Goal: Transaction & Acquisition: Purchase product/service

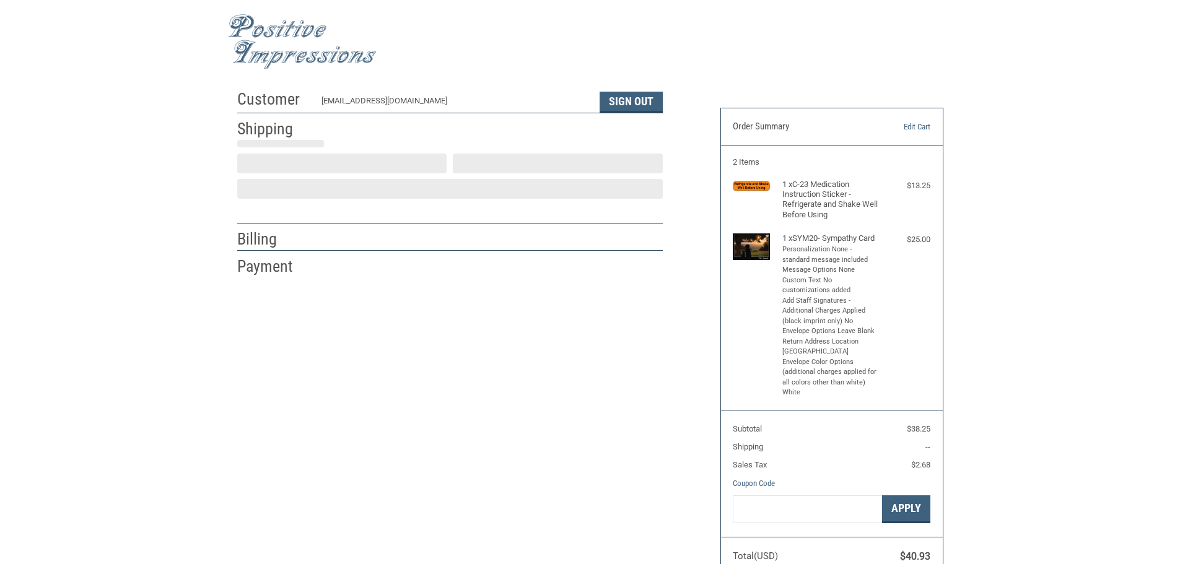
scroll to position [1, 0]
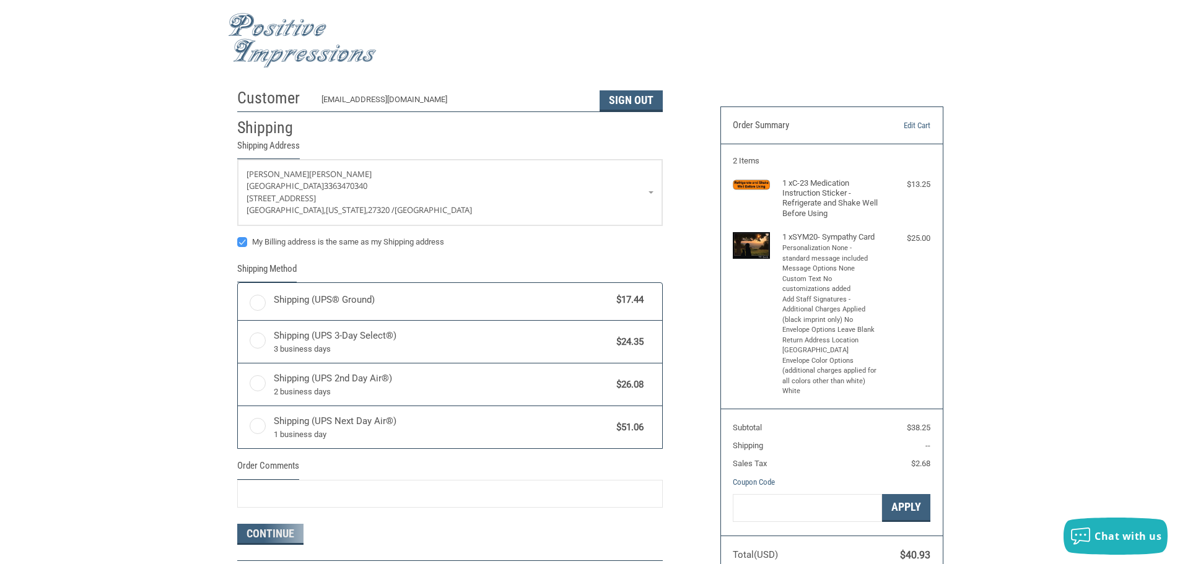
radio input "true"
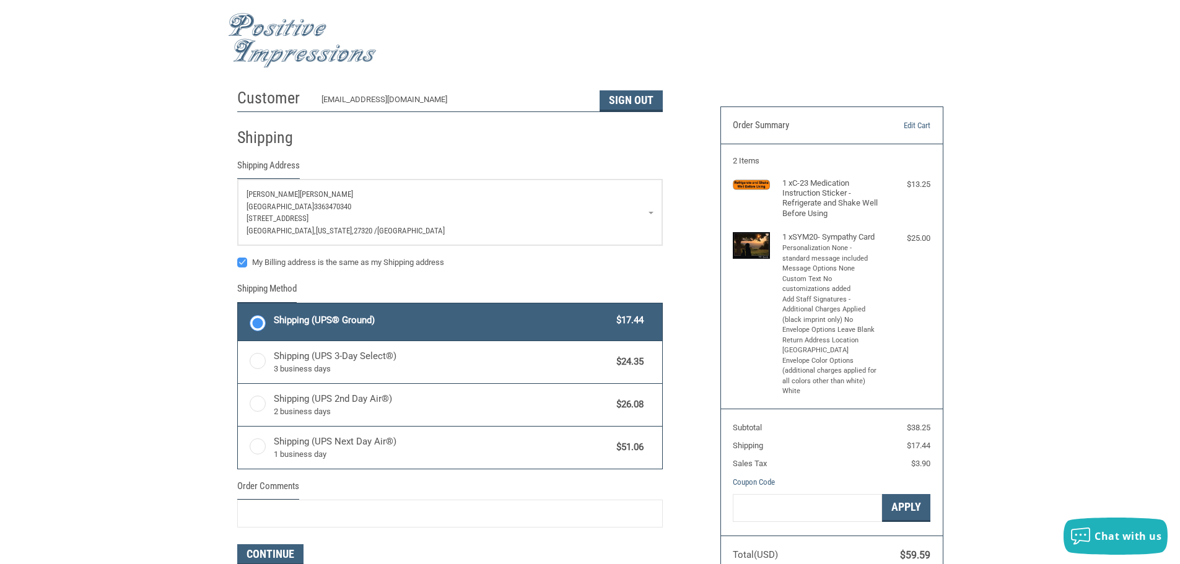
scroll to position [0, 0]
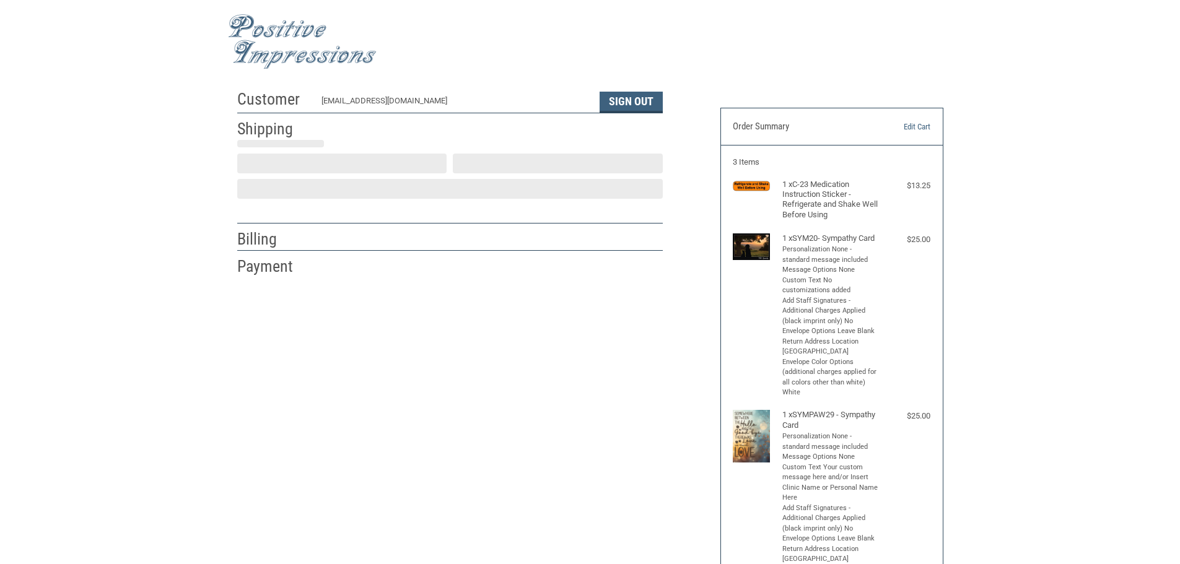
scroll to position [1, 0]
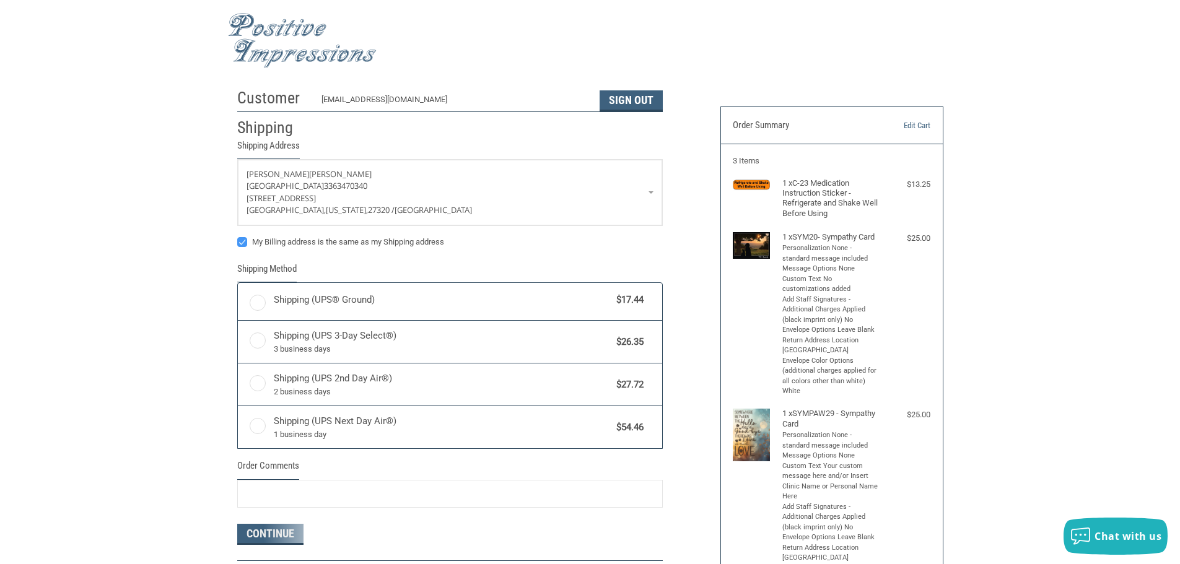
radio input "true"
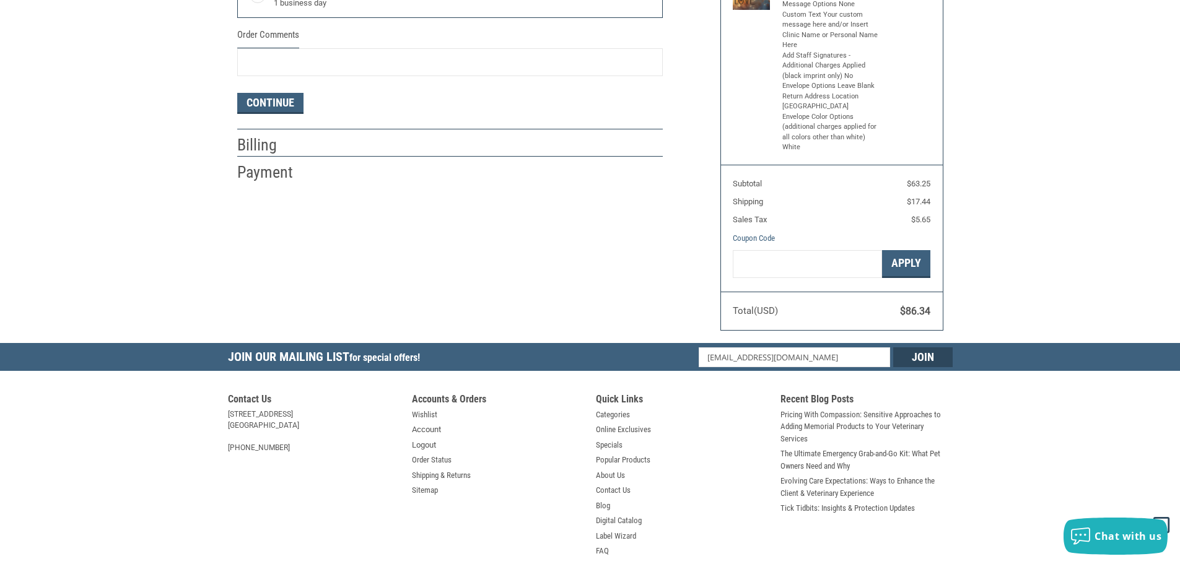
scroll to position [352, 0]
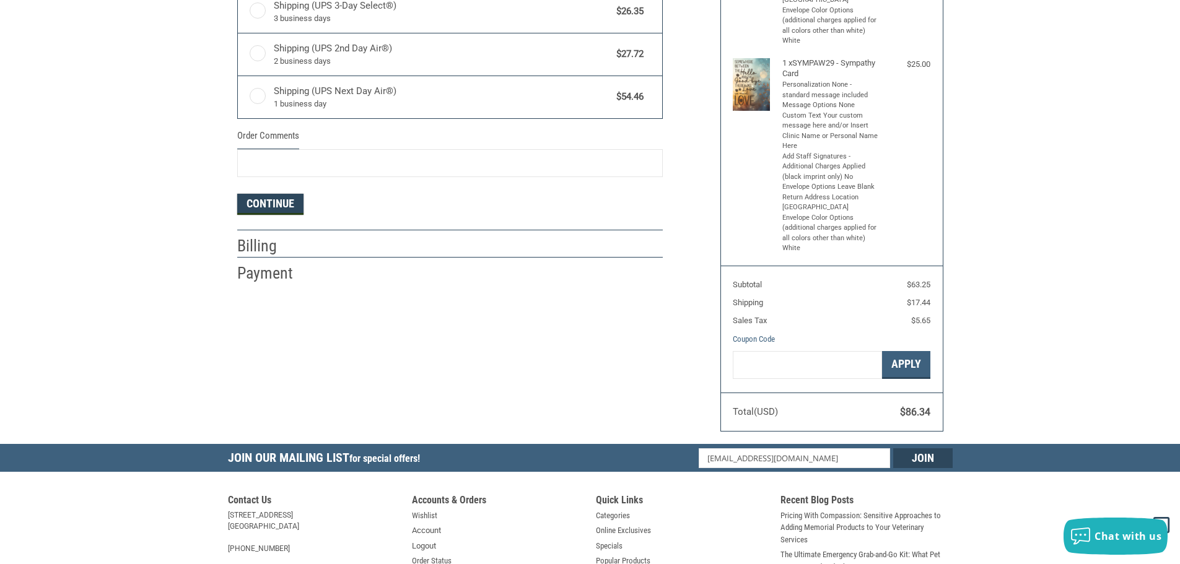
click at [265, 206] on button "Continue" at bounding box center [270, 204] width 66 height 21
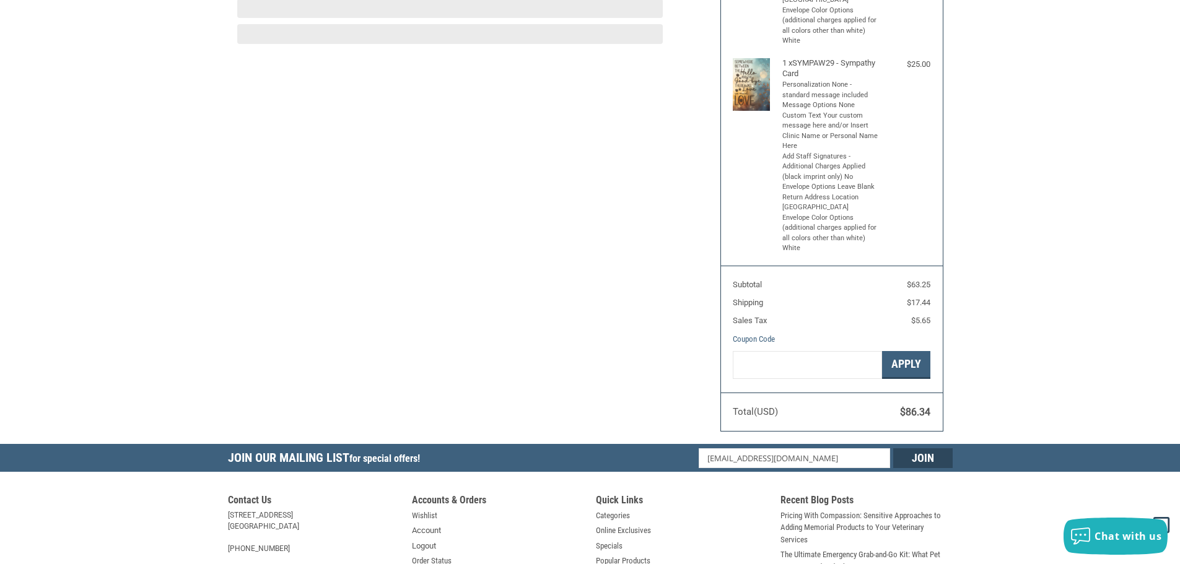
scroll to position [254, 0]
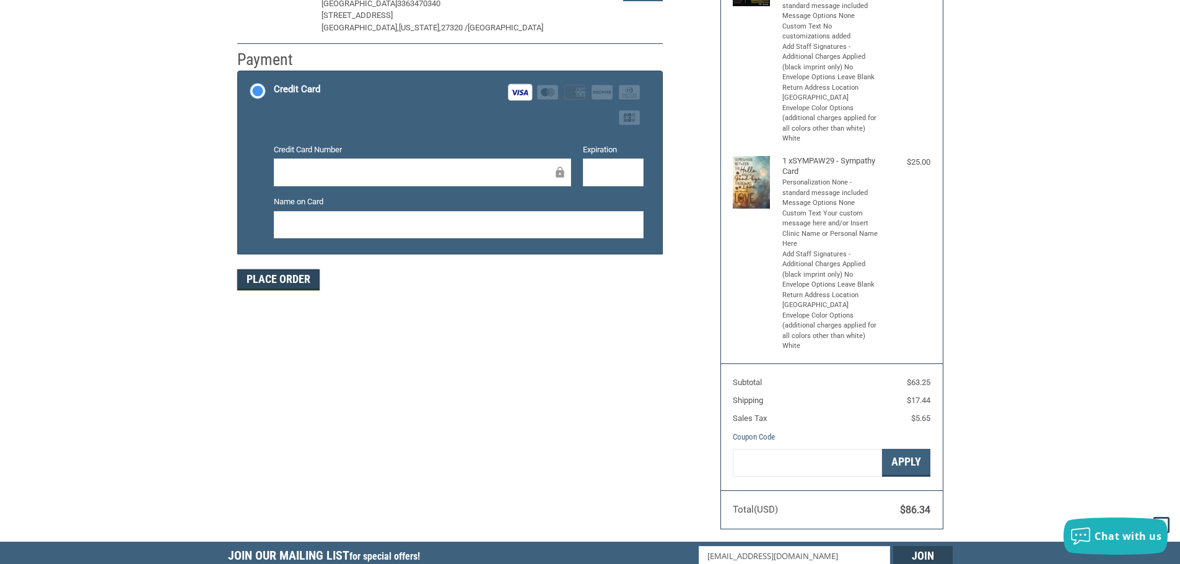
click at [297, 281] on button "Place Order" at bounding box center [278, 279] width 82 height 21
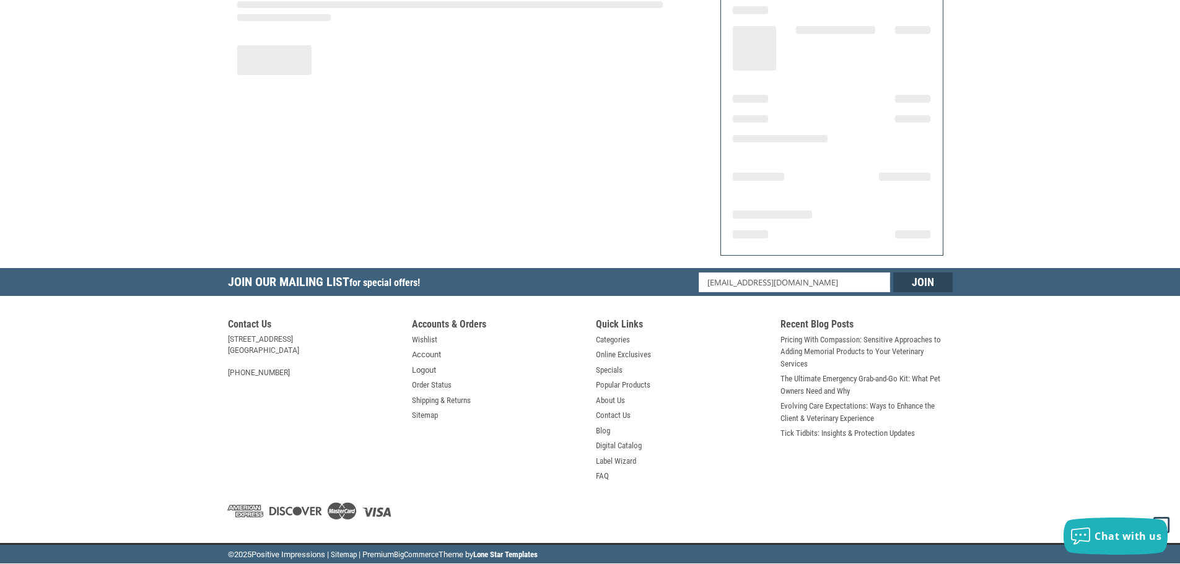
scroll to position [149, 0]
